Goal: Task Accomplishment & Management: Manage account settings

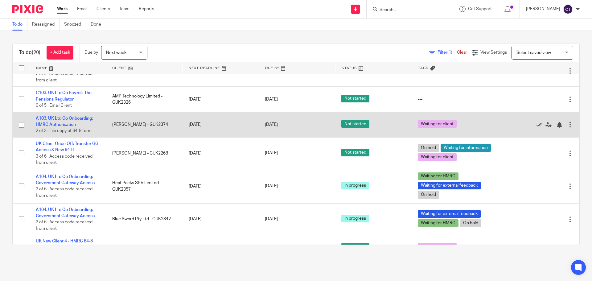
scroll to position [356, 0]
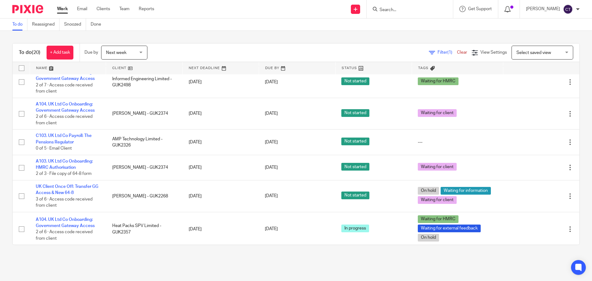
click at [504, 10] on icon at bounding box center [507, 9] width 6 height 6
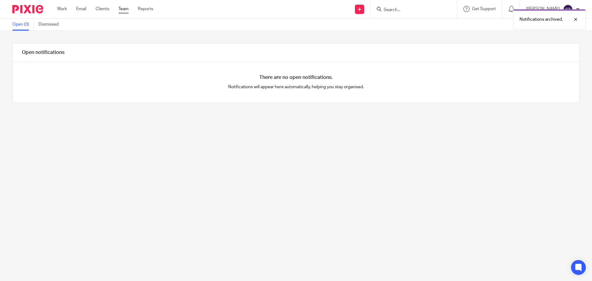
click at [126, 9] on link "Team" at bounding box center [123, 9] width 10 height 6
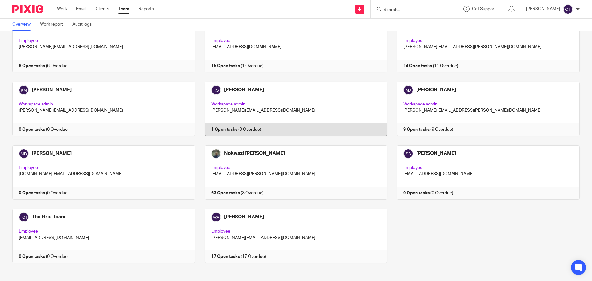
scroll to position [179, 0]
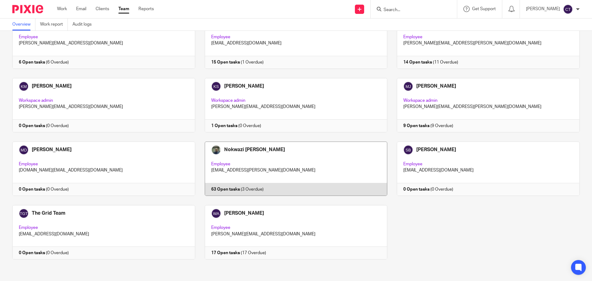
click at [316, 191] on link at bounding box center [291, 169] width 192 height 54
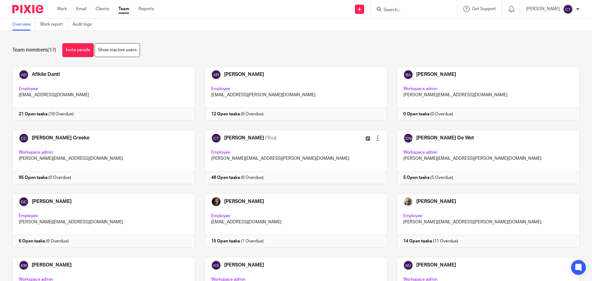
paste input "Vicky Vallero"
type input "Vicky Vallero"
click at [414, 27] on link at bounding box center [430, 26] width 96 height 14
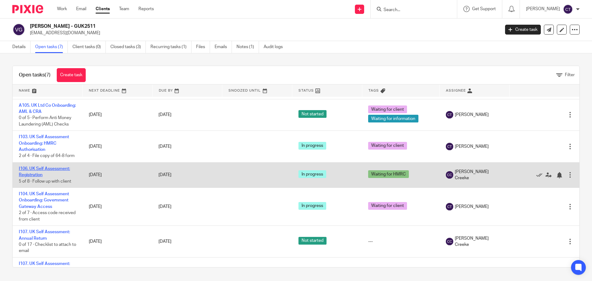
scroll to position [33, 0]
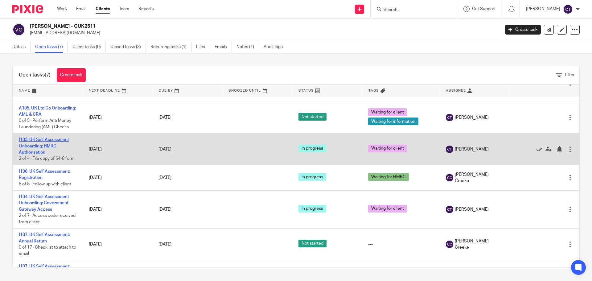
click at [39, 147] on link "I103. UK Self Assessment Onboarding: HMRC Authorisation" at bounding box center [44, 146] width 50 height 17
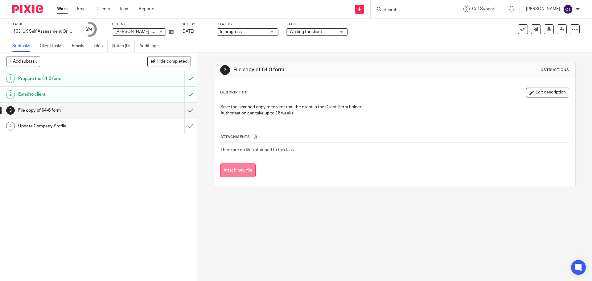
click at [248, 168] on button "Attach new file" at bounding box center [237, 170] width 35 height 14
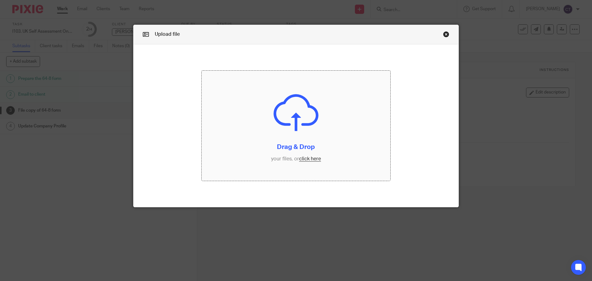
click at [304, 138] on input "file" at bounding box center [296, 126] width 189 height 110
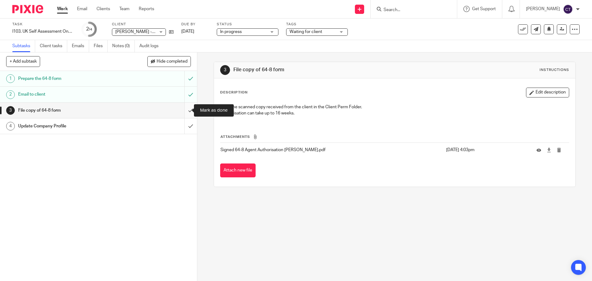
click at [181, 107] on input "submit" at bounding box center [98, 110] width 197 height 15
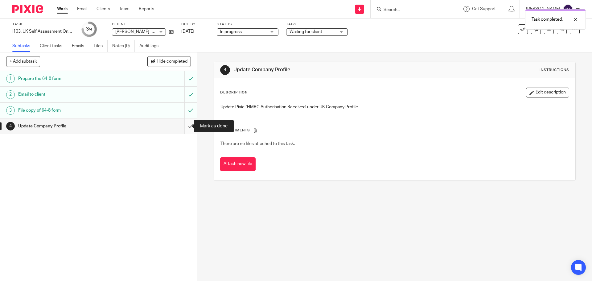
click at [181, 126] on input "submit" at bounding box center [98, 125] width 197 height 15
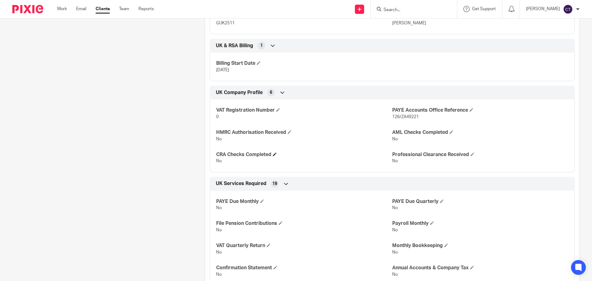
scroll to position [216, 0]
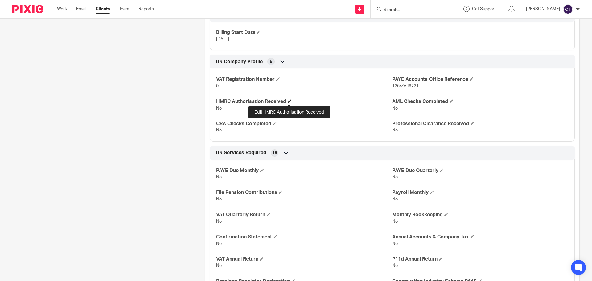
click at [289, 100] on span at bounding box center [290, 101] width 4 height 4
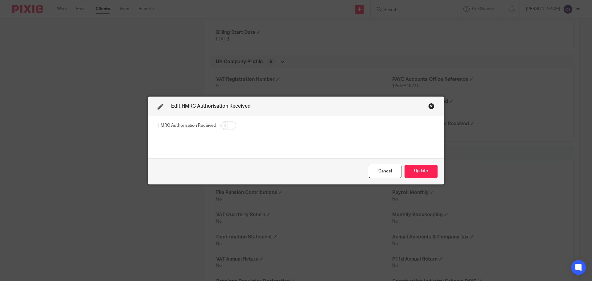
click at [229, 125] on input "checkbox" at bounding box center [228, 125] width 16 height 9
checkbox input "true"
click at [413, 170] on button "Update" at bounding box center [421, 171] width 33 height 13
